Goal: Task Accomplishment & Management: Manage account settings

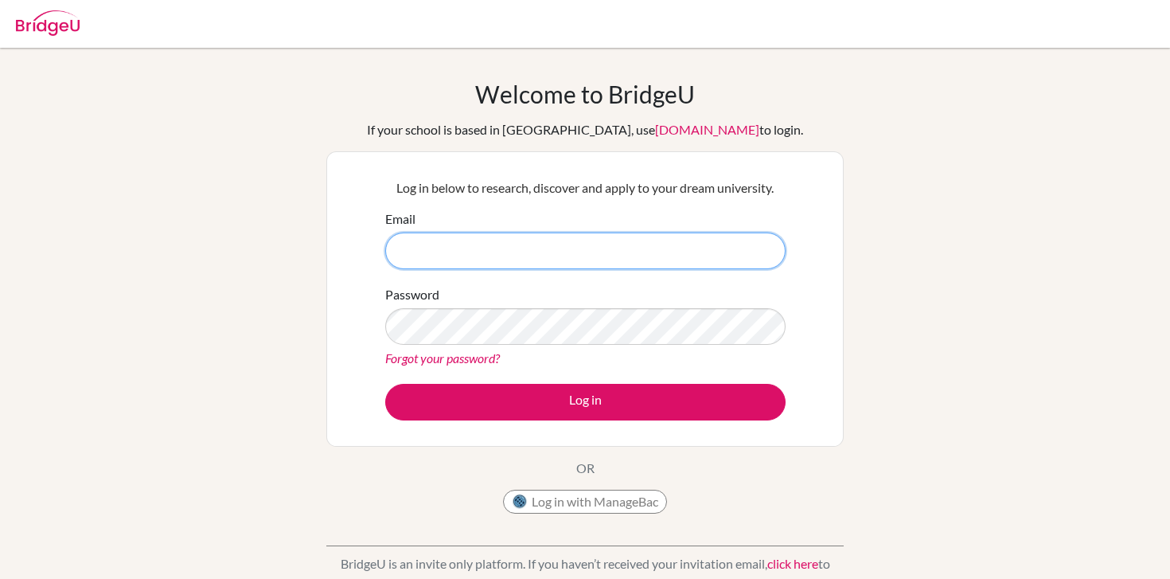
click at [427, 262] on input "Email" at bounding box center [585, 250] width 400 height 37
type input "[EMAIL_ADDRESS][DOMAIN_NAME]"
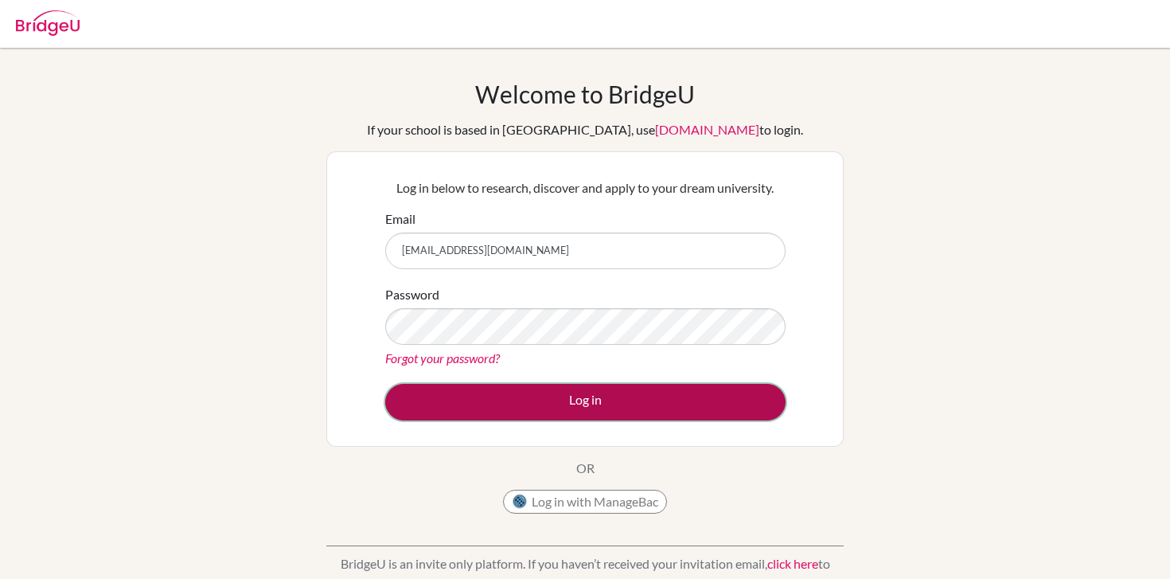
click at [599, 410] on button "Log in" at bounding box center [585, 402] width 400 height 37
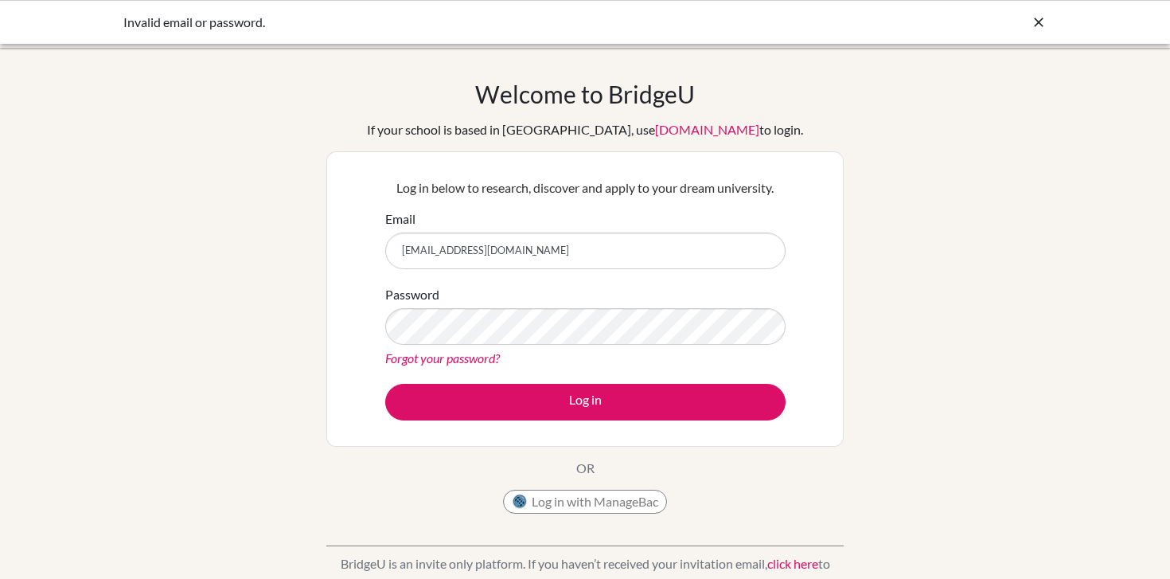
click at [619, 421] on div "Log in below to research, discover and apply to your dream university. Email pc…" at bounding box center [585, 299] width 420 height 262
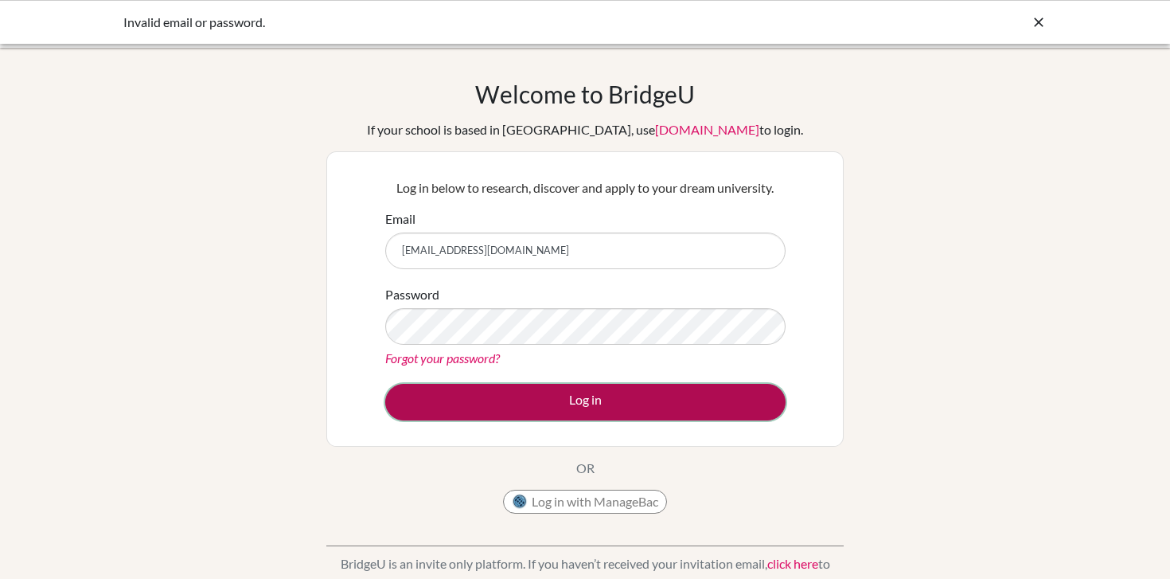
click at [620, 413] on button "Log in" at bounding box center [585, 402] width 400 height 37
click at [593, 385] on button "Log in" at bounding box center [585, 402] width 400 height 37
click at [536, 408] on button "Log in" at bounding box center [585, 402] width 400 height 37
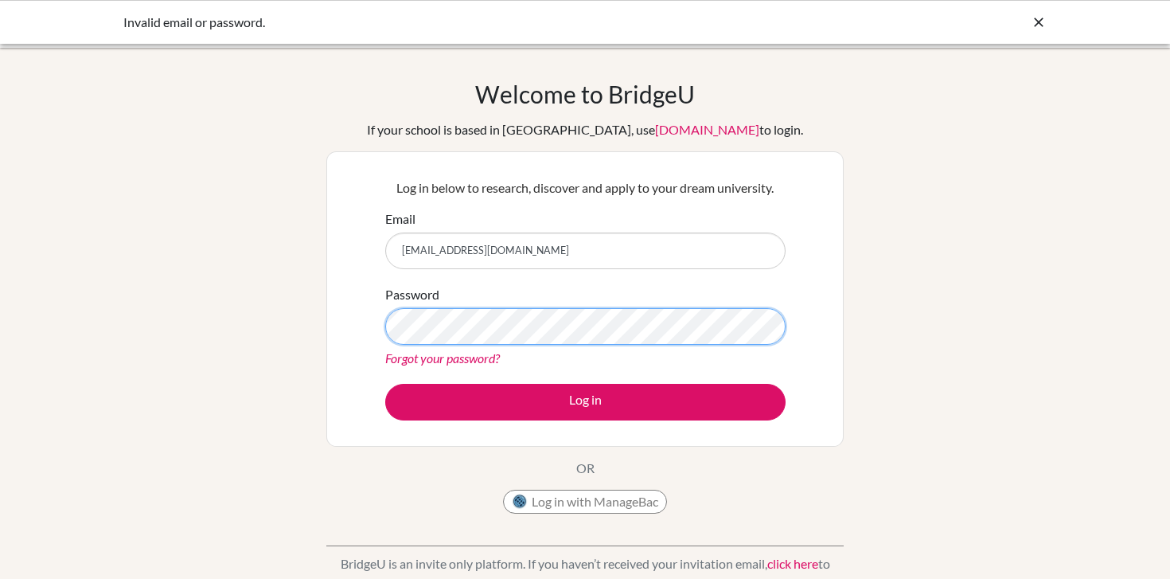
click at [385, 384] on button "Log in" at bounding box center [585, 402] width 400 height 37
